Goal: Transaction & Acquisition: Obtain resource

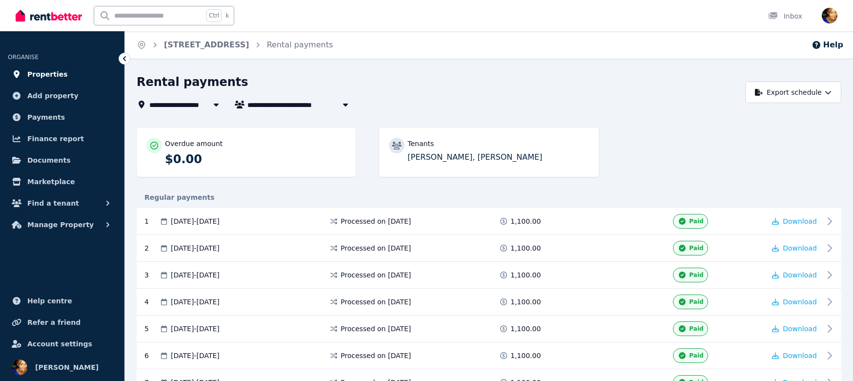
click at [53, 72] on span "Properties" at bounding box center [47, 74] width 41 height 12
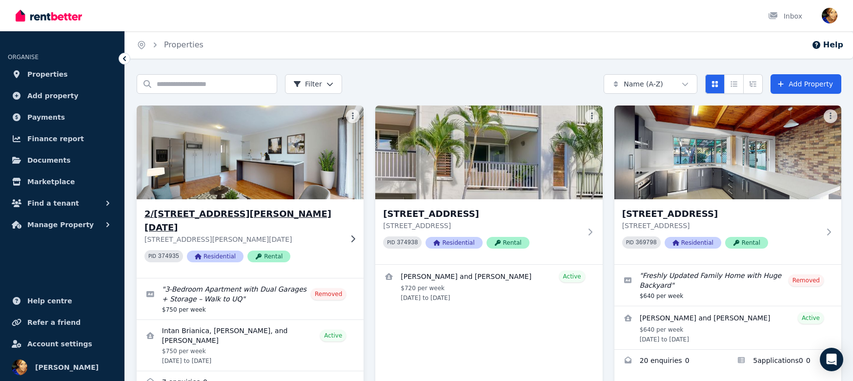
click at [244, 145] on img at bounding box center [250, 152] width 239 height 99
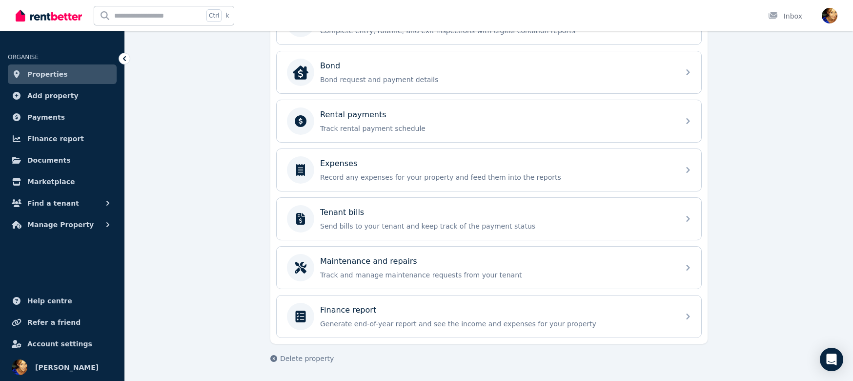
scroll to position [244, 0]
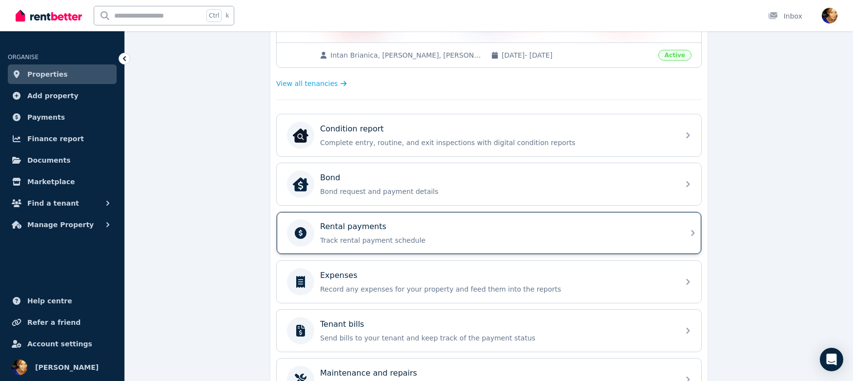
click at [446, 222] on div "Rental payments" at bounding box center [496, 227] width 353 height 12
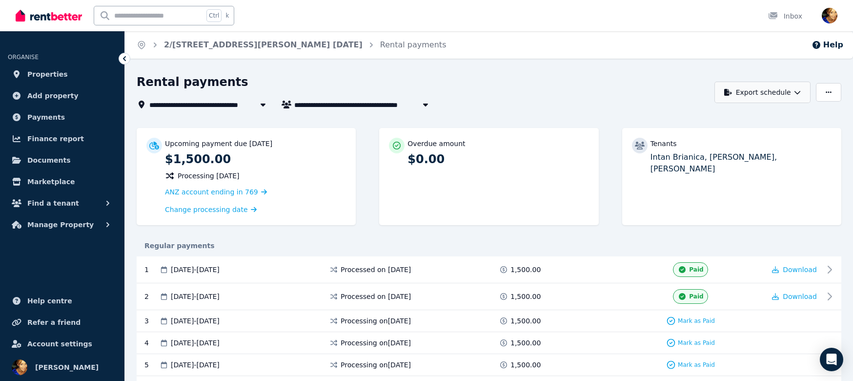
click at [785, 87] on button "Export schedule" at bounding box center [763, 92] width 96 height 21
click at [637, 91] on div "Rental payments" at bounding box center [423, 83] width 573 height 19
click at [40, 74] on span "Properties" at bounding box center [47, 74] width 41 height 12
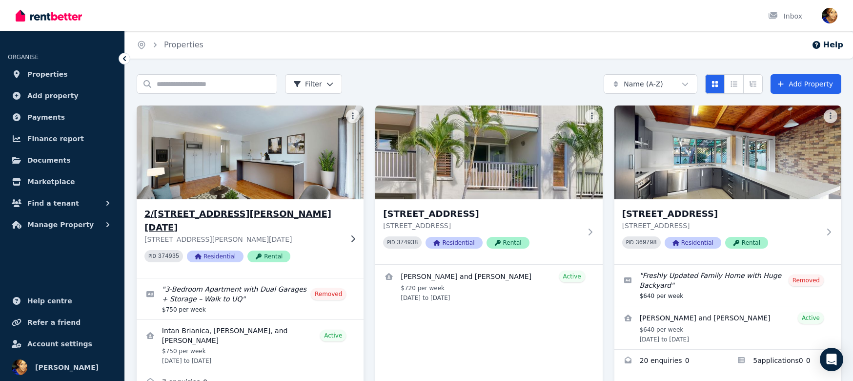
click at [274, 160] on img at bounding box center [250, 152] width 239 height 99
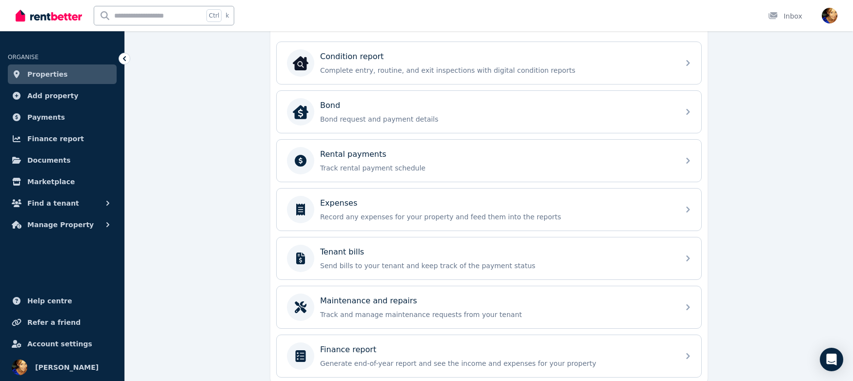
scroll to position [354, 0]
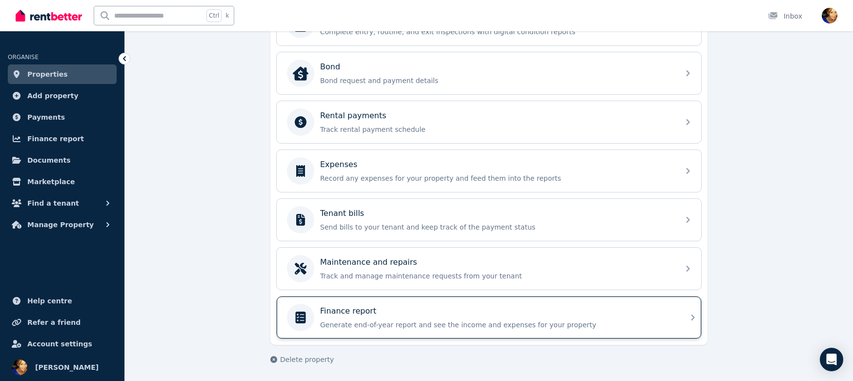
click at [499, 312] on div "Finance report" at bounding box center [496, 311] width 353 height 12
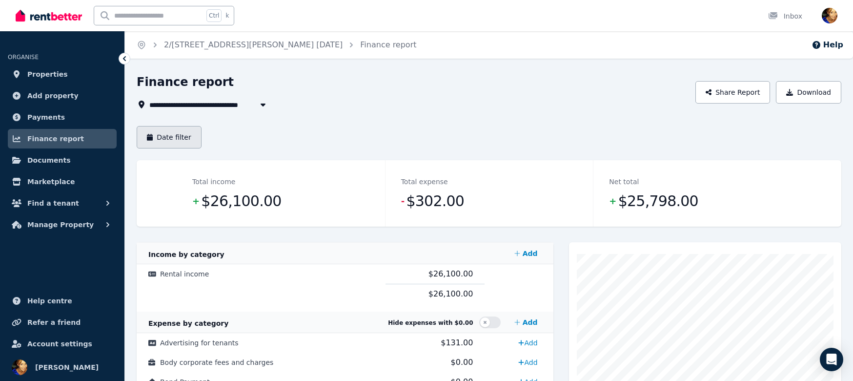
click at [173, 136] on button "Date filter" at bounding box center [169, 137] width 65 height 22
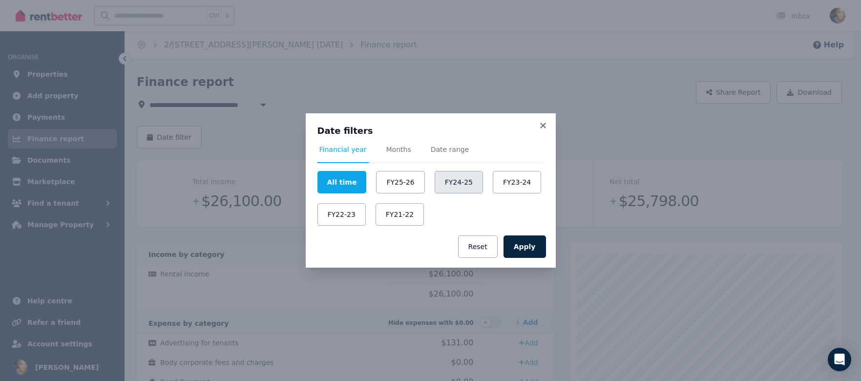
click at [444, 179] on button "FY24-25" at bounding box center [458, 182] width 48 height 22
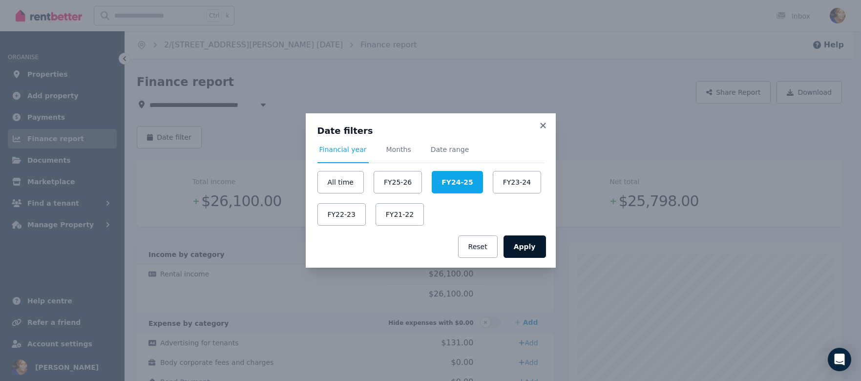
click at [532, 243] on button "Apply" at bounding box center [524, 246] width 42 height 22
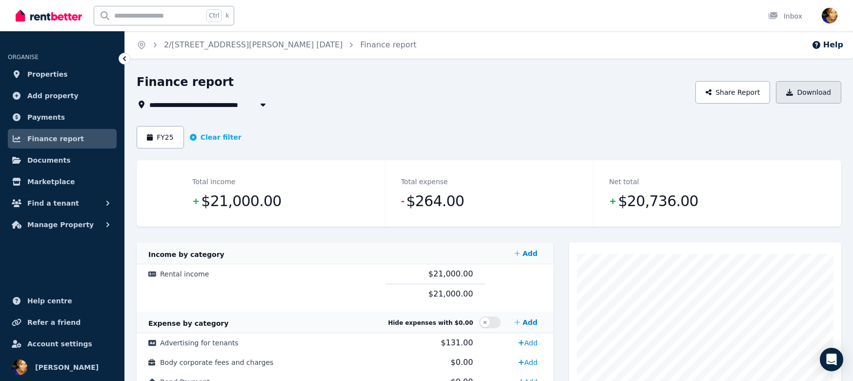
click at [812, 93] on button "Download" at bounding box center [808, 92] width 65 height 22
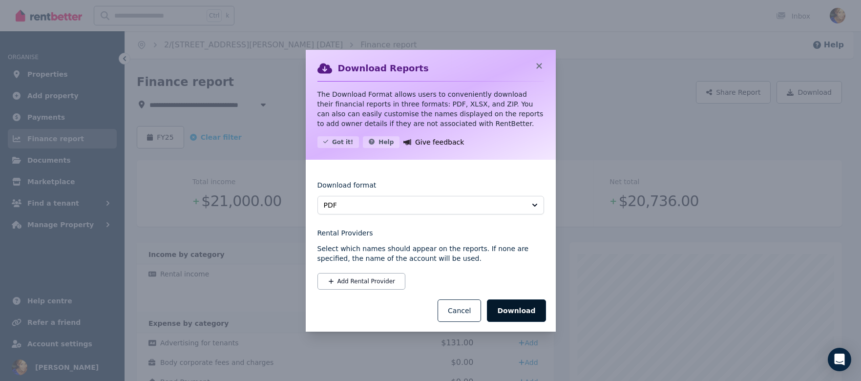
click at [529, 314] on button "Download" at bounding box center [516, 310] width 59 height 22
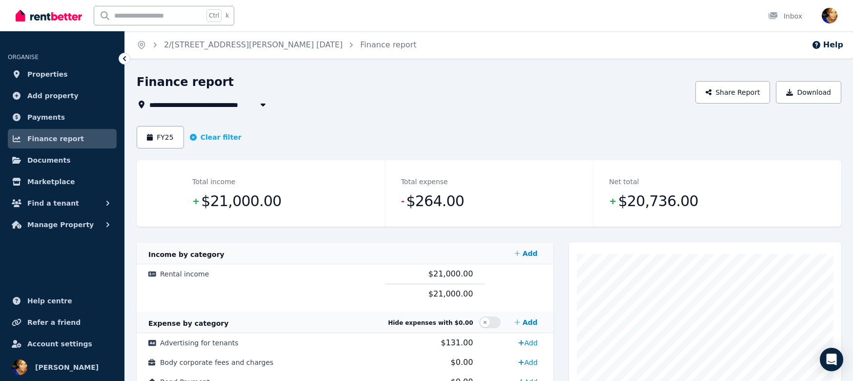
click at [305, 130] on div "FY25 Clear filter" at bounding box center [489, 137] width 705 height 22
click at [265, 104] on icon "button" at bounding box center [263, 104] width 5 height 3
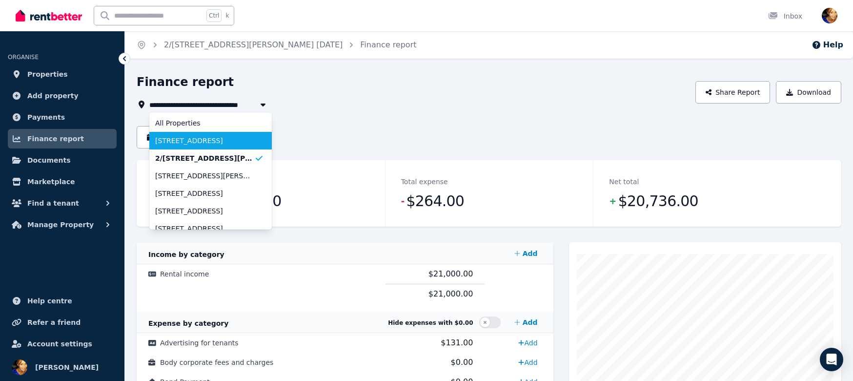
click at [212, 140] on span "[STREET_ADDRESS]" at bounding box center [204, 141] width 99 height 10
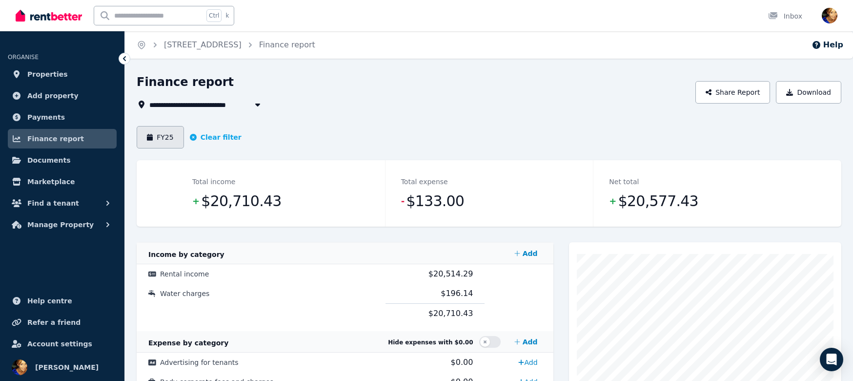
click at [166, 137] on button "FY25" at bounding box center [160, 137] width 47 height 22
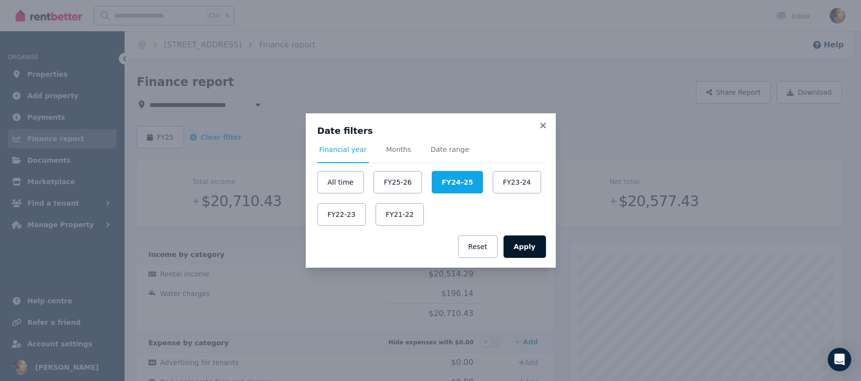
click at [537, 249] on button "Apply" at bounding box center [524, 246] width 42 height 22
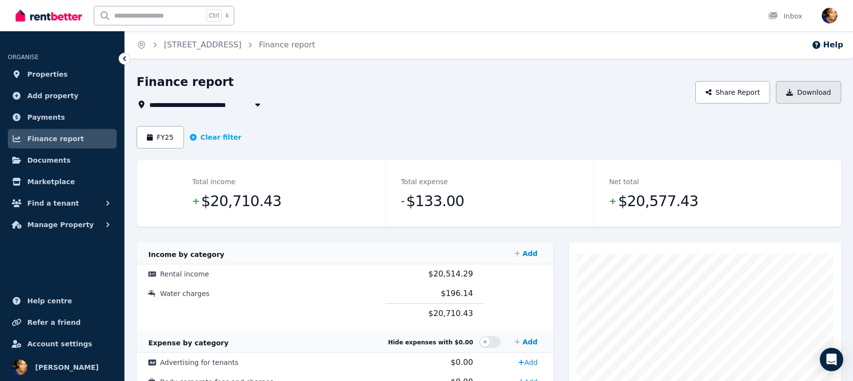
click at [824, 92] on button "Download" at bounding box center [808, 92] width 65 height 22
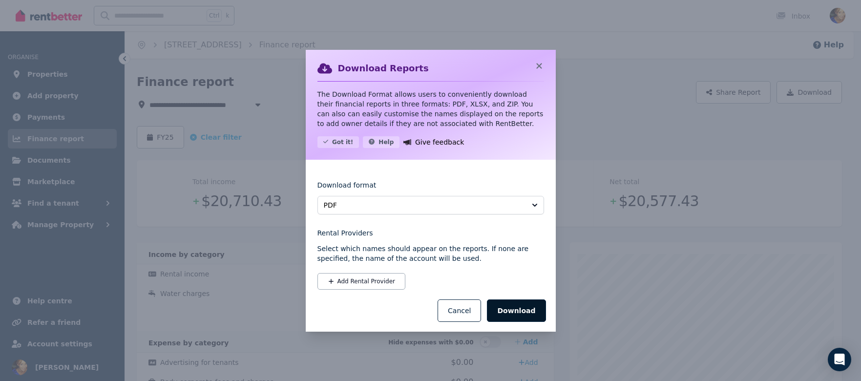
click at [519, 308] on button "Download" at bounding box center [516, 310] width 59 height 22
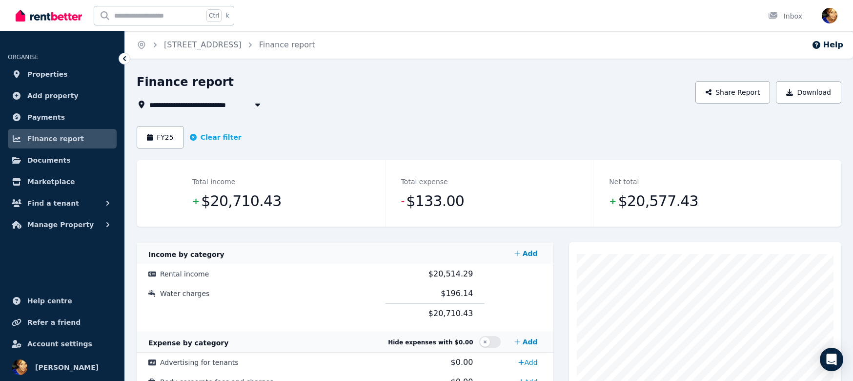
click at [260, 108] on icon "button" at bounding box center [258, 105] width 10 height 8
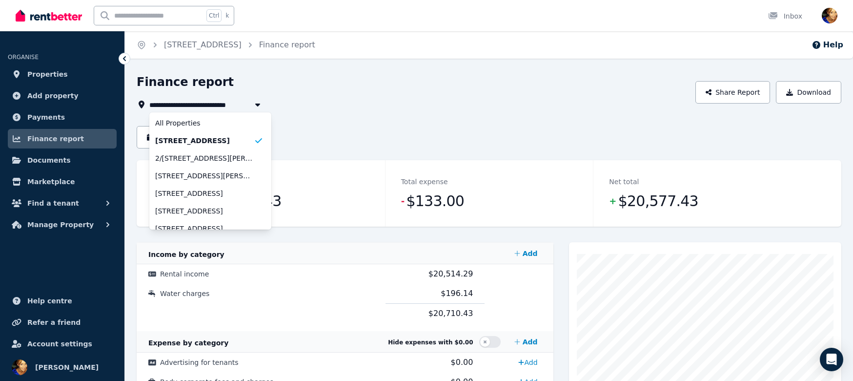
scroll to position [45, 0]
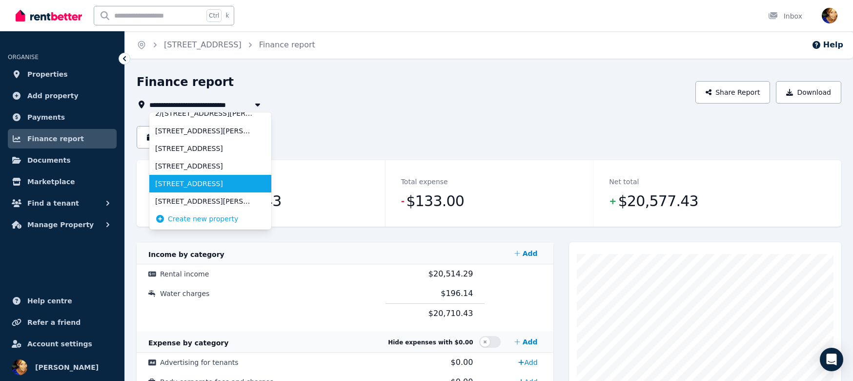
click at [229, 186] on span "[STREET_ADDRESS]" at bounding box center [204, 184] width 99 height 10
type input "**********"
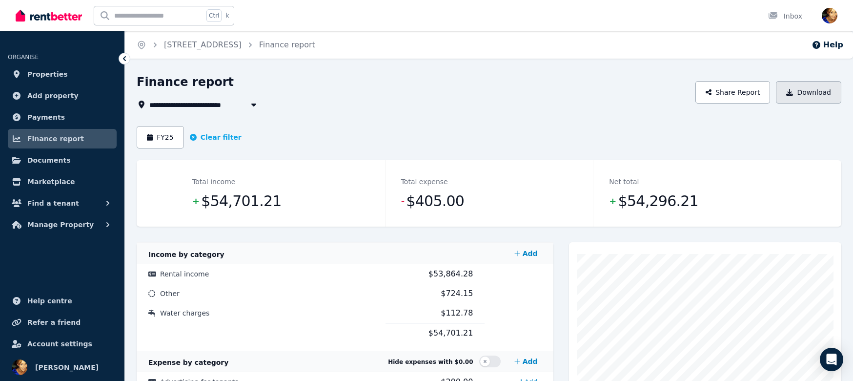
click at [824, 92] on button "Download" at bounding box center [808, 92] width 65 height 22
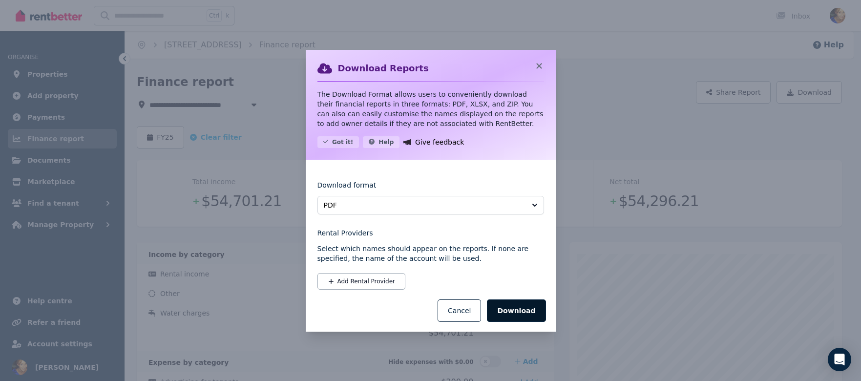
click at [532, 308] on button "Download" at bounding box center [516, 310] width 59 height 22
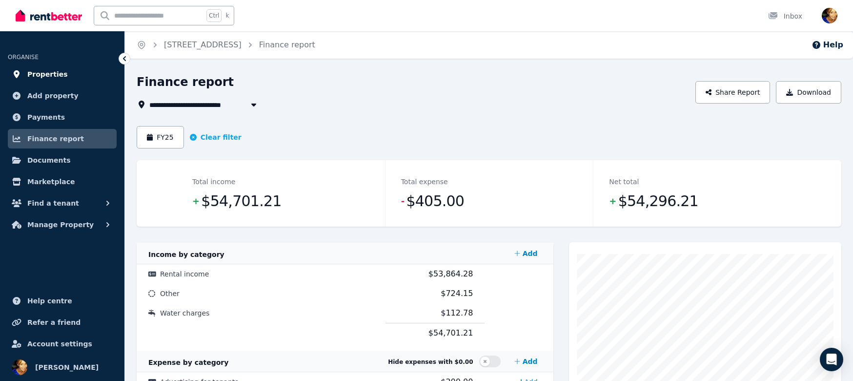
click at [41, 78] on span "Properties" at bounding box center [47, 74] width 41 height 12
